Goal: Information Seeking & Learning: Learn about a topic

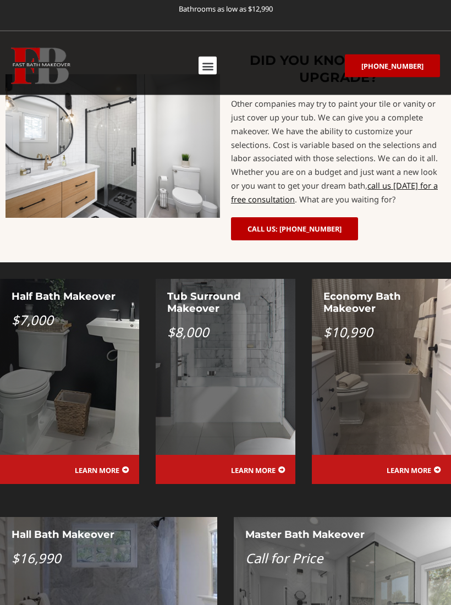
scroll to position [916, 0]
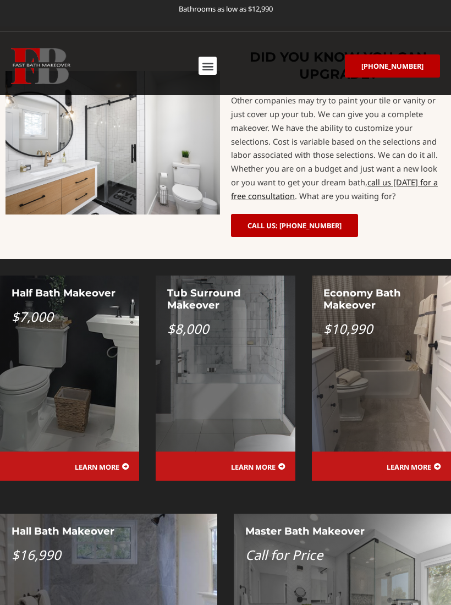
click at [397, 463] on span "LEARN MORE" at bounding box center [408, 466] width 45 height 7
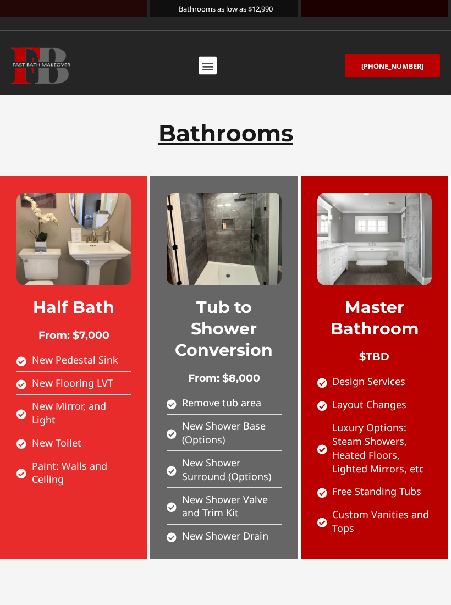
scroll to position [1148, 0]
click at [219, 192] on img at bounding box center [224, 238] width 114 height 93
click at [194, 297] on span "Tub to Shower Conversion" at bounding box center [224, 328] width 98 height 63
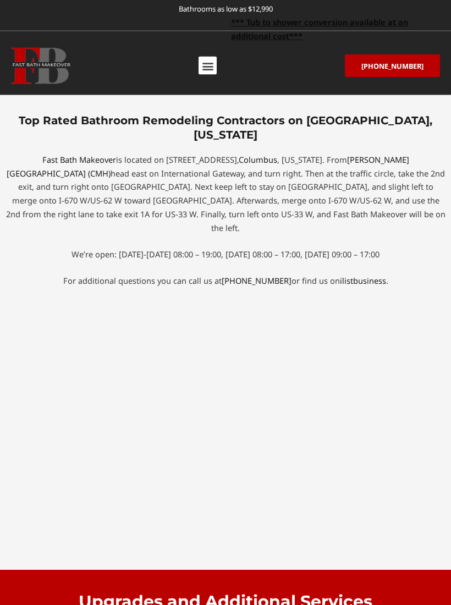
scroll to position [4610, 0]
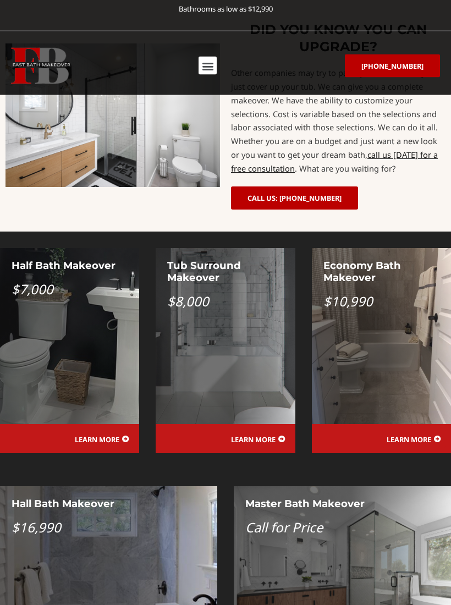
scroll to position [945, 0]
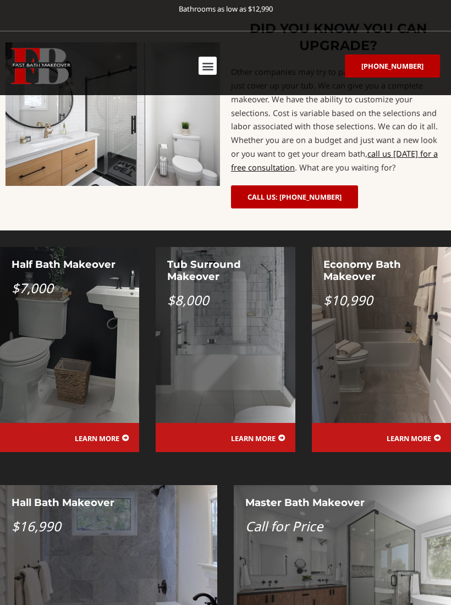
click at [413, 435] on span "LEARN MORE" at bounding box center [408, 438] width 45 height 7
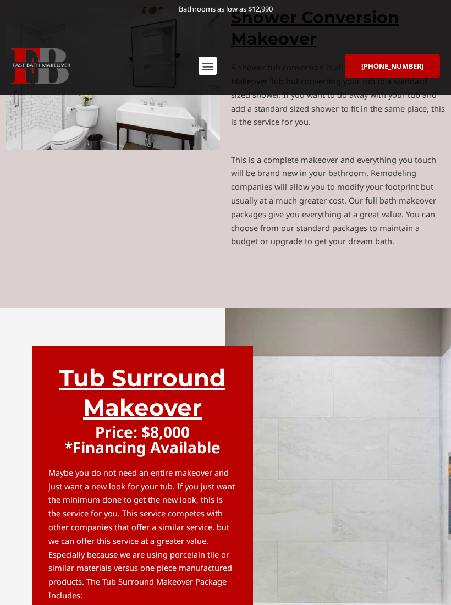
scroll to position [2891, 0]
